Goal: Information Seeking & Learning: Check status

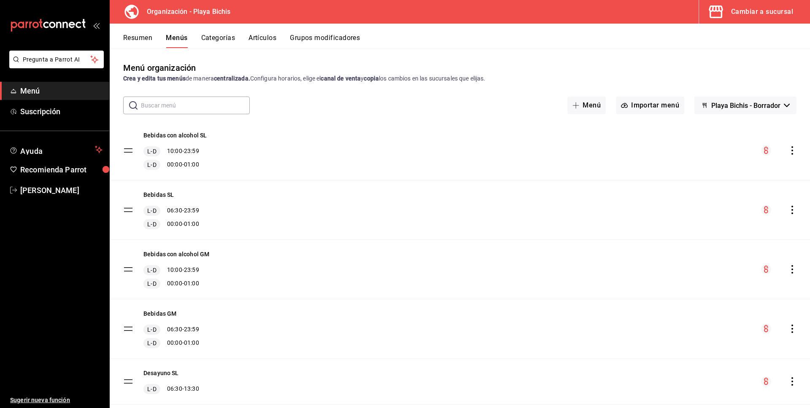
scroll to position [250, 0]
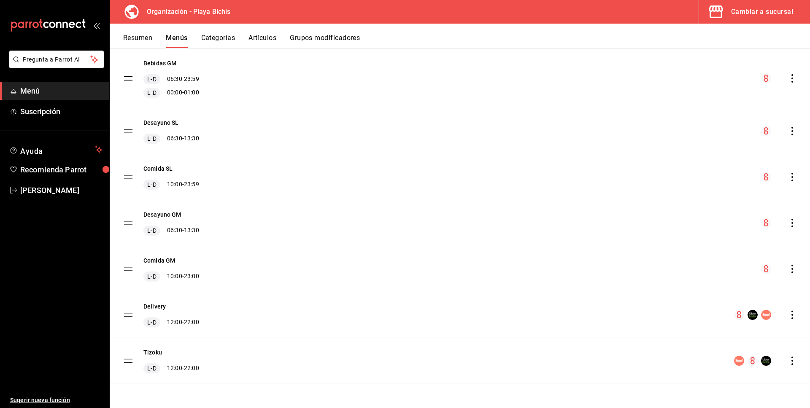
click at [768, 17] on div "Cambiar a sucursal" at bounding box center [762, 12] width 62 height 12
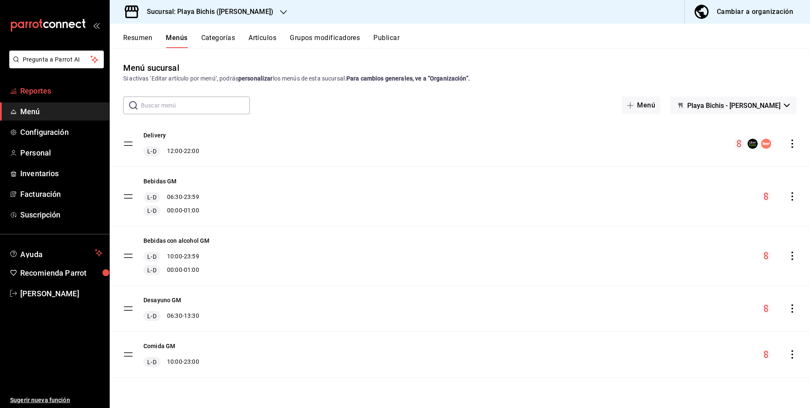
click at [65, 97] on link "Reportes" at bounding box center [54, 91] width 109 height 18
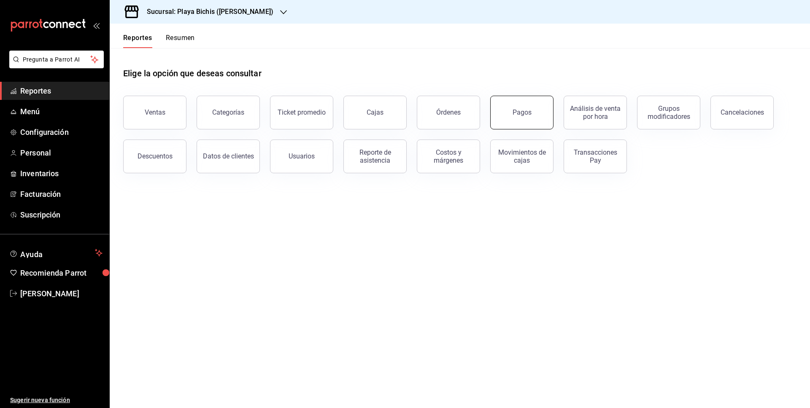
click at [540, 121] on button "Pagos" at bounding box center [521, 113] width 63 height 34
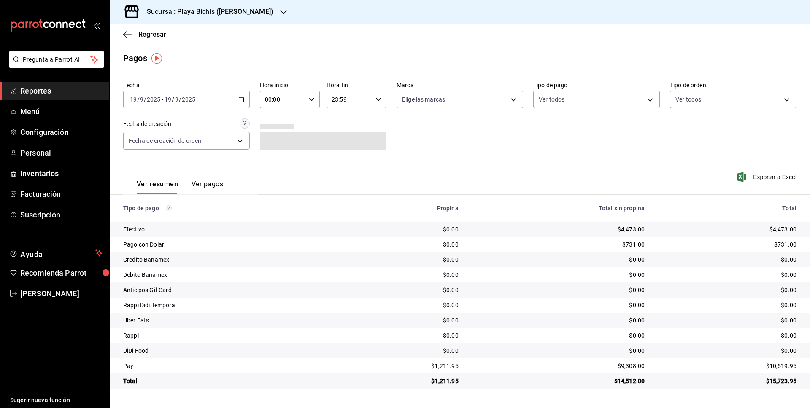
click at [242, 102] on div "[DATE] [DATE] - [DATE] [DATE]" at bounding box center [186, 100] width 126 height 18
click at [181, 221] on span "Rango de fechas" at bounding box center [162, 219] width 65 height 9
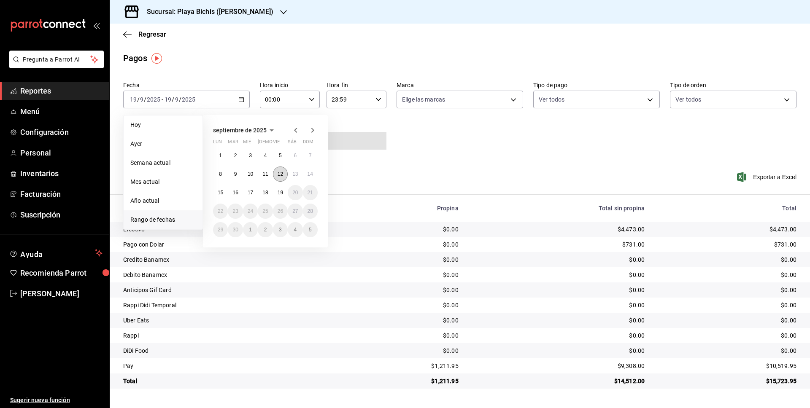
click at [277, 175] on abbr "12" at bounding box center [279, 174] width 5 height 6
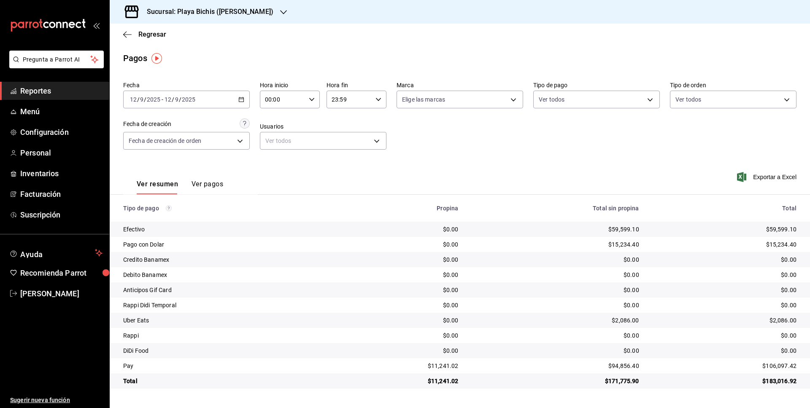
click at [121, 35] on div "Regresar" at bounding box center [460, 35] width 700 height 22
click at [133, 35] on span "Regresar" at bounding box center [144, 34] width 43 height 8
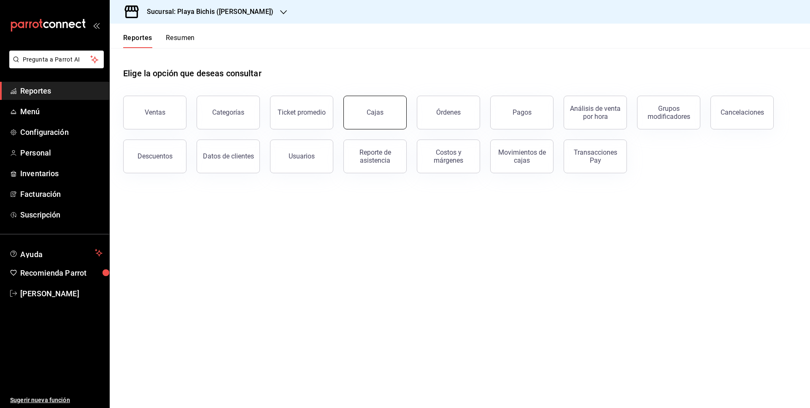
click at [391, 115] on link "Cajas" at bounding box center [374, 113] width 63 height 34
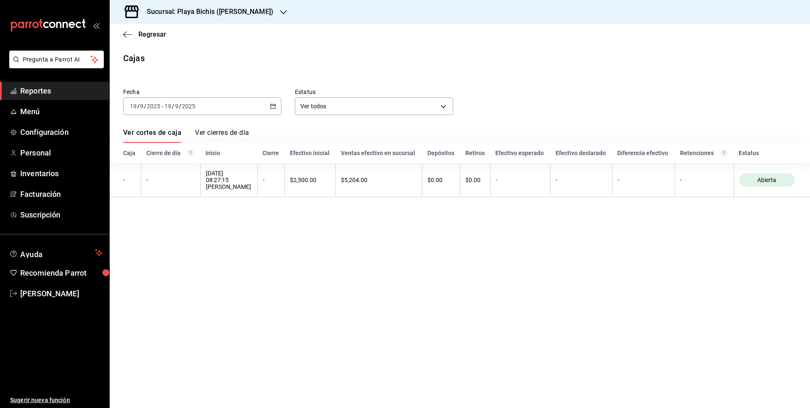
click at [271, 109] on div "[DATE] [DATE] - [DATE] [DATE]" at bounding box center [202, 106] width 158 height 18
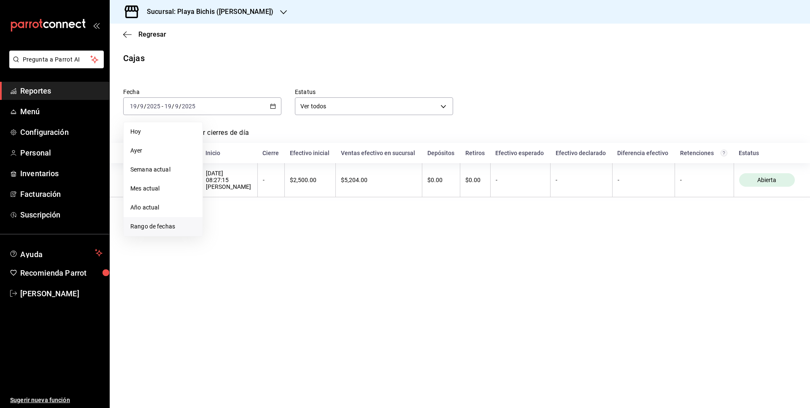
click at [174, 224] on span "Rango de fechas" at bounding box center [162, 226] width 65 height 9
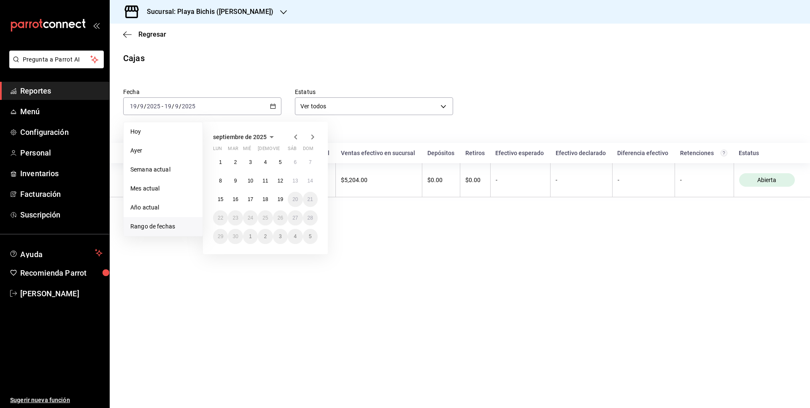
click at [295, 136] on icon "button" at bounding box center [295, 136] width 3 height 5
click at [310, 135] on icon "button" at bounding box center [312, 137] width 10 height 10
click at [279, 181] on abbr "12" at bounding box center [279, 181] width 5 height 6
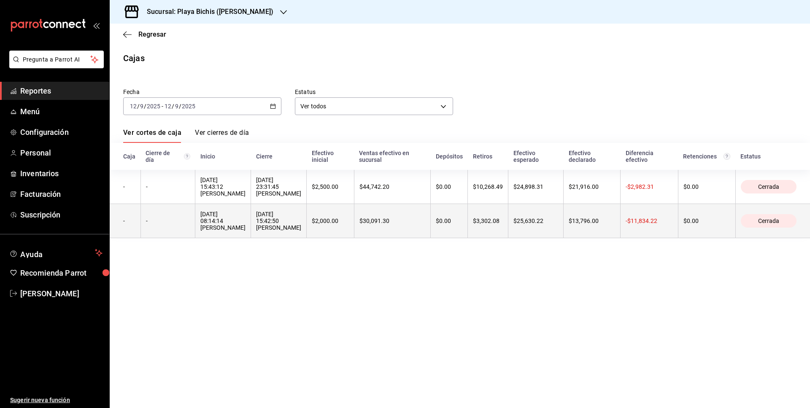
click at [295, 220] on div "[DATE] 15:42:50 [PERSON_NAME]" at bounding box center [278, 221] width 45 height 20
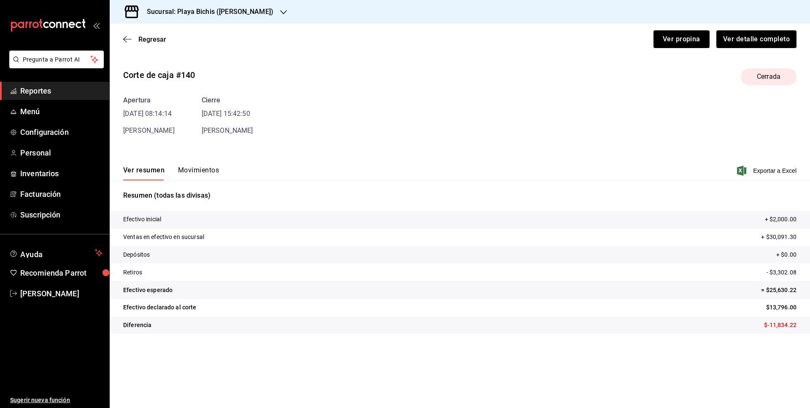
click at [192, 171] on button "Movimientos" at bounding box center [198, 173] width 41 height 14
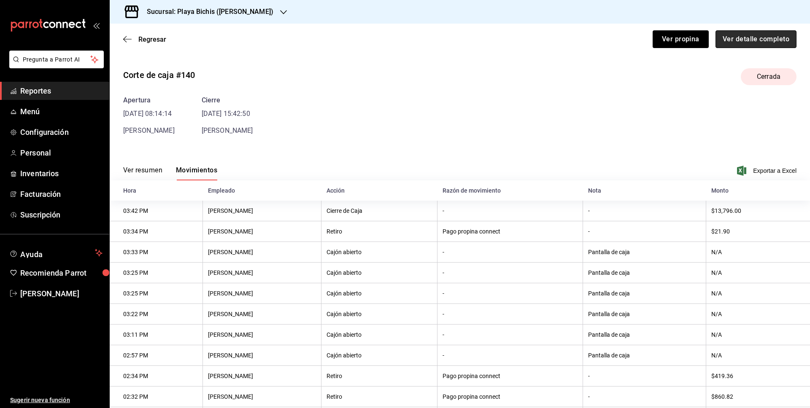
click at [772, 41] on button "Ver detalle completo" at bounding box center [755, 39] width 81 height 18
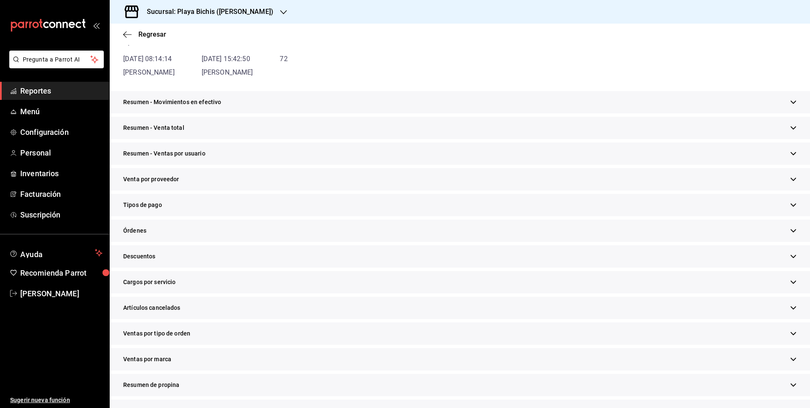
scroll to position [93, 0]
click at [212, 204] on div "Tipos de pago" at bounding box center [460, 205] width 700 height 22
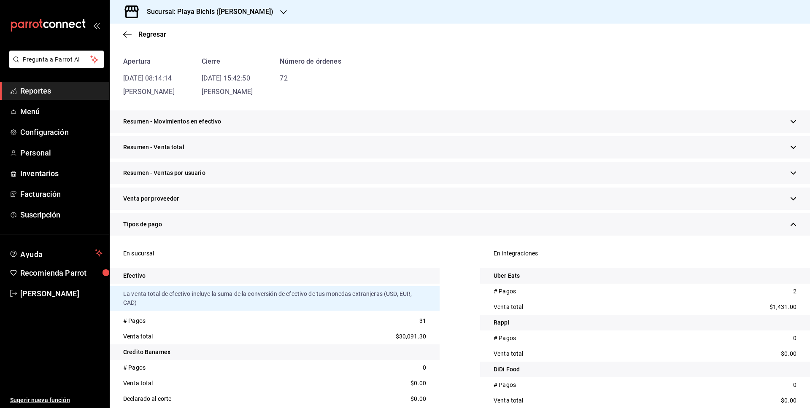
scroll to position [73, 0]
click at [182, 227] on div "Tipos de pago" at bounding box center [460, 225] width 700 height 22
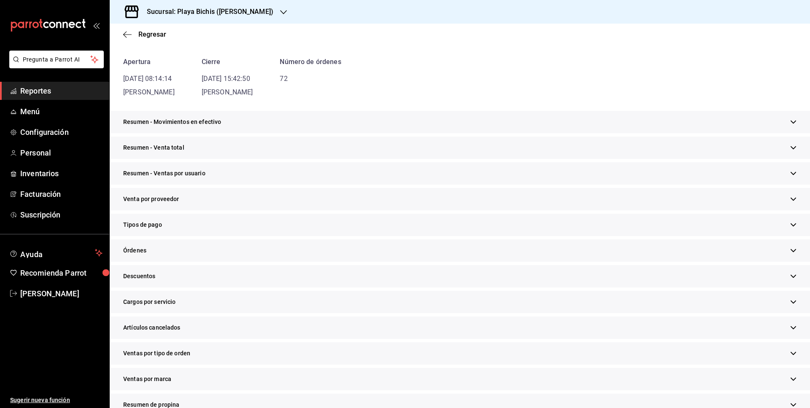
click at [182, 227] on div "Tipos de pago" at bounding box center [460, 225] width 700 height 22
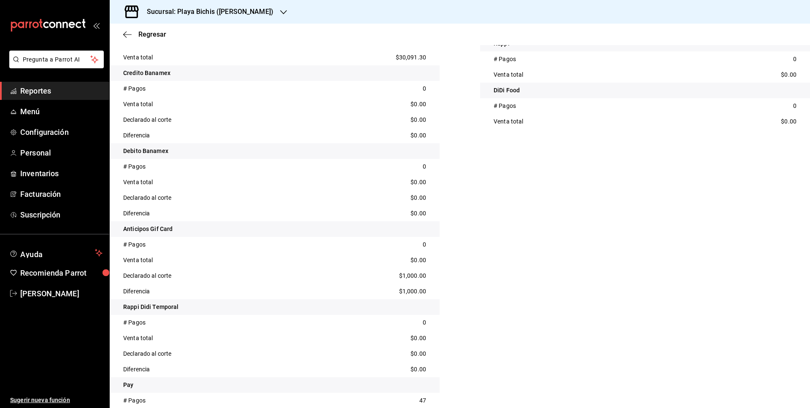
scroll to position [356, 0]
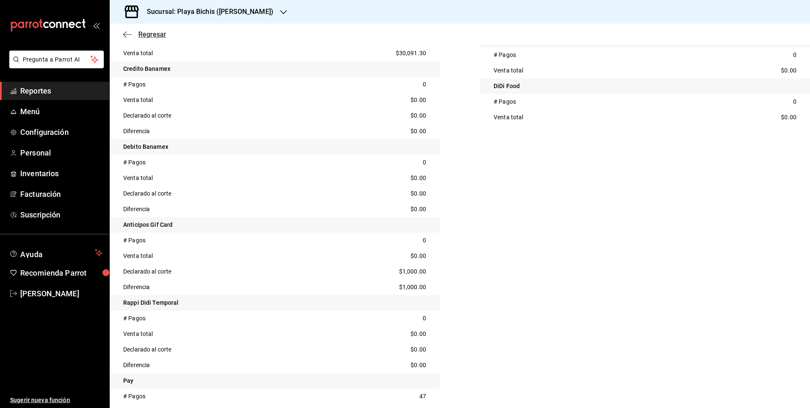
click at [133, 34] on span "Regresar" at bounding box center [144, 34] width 43 height 8
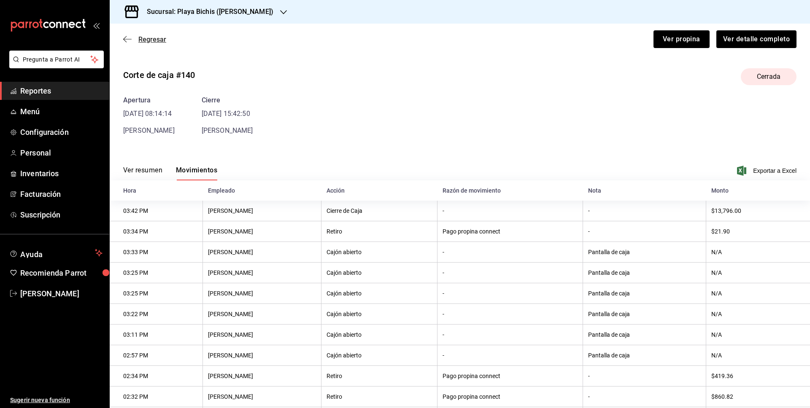
click at [129, 40] on icon "button" at bounding box center [127, 39] width 8 height 8
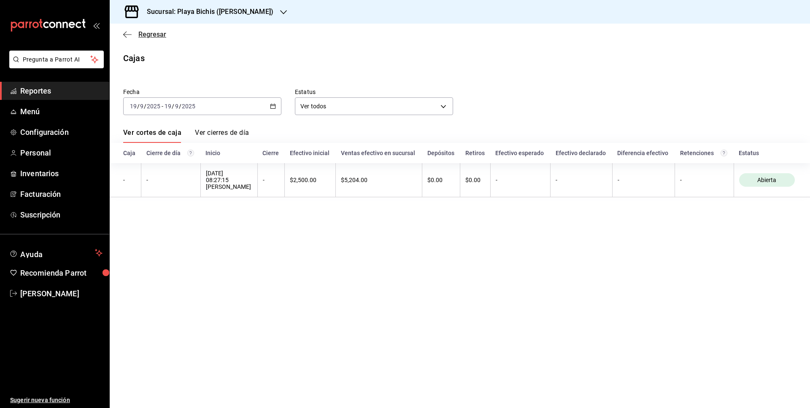
click at [161, 37] on span "Regresar" at bounding box center [152, 34] width 28 height 8
